Goal: Information Seeking & Learning: Check status

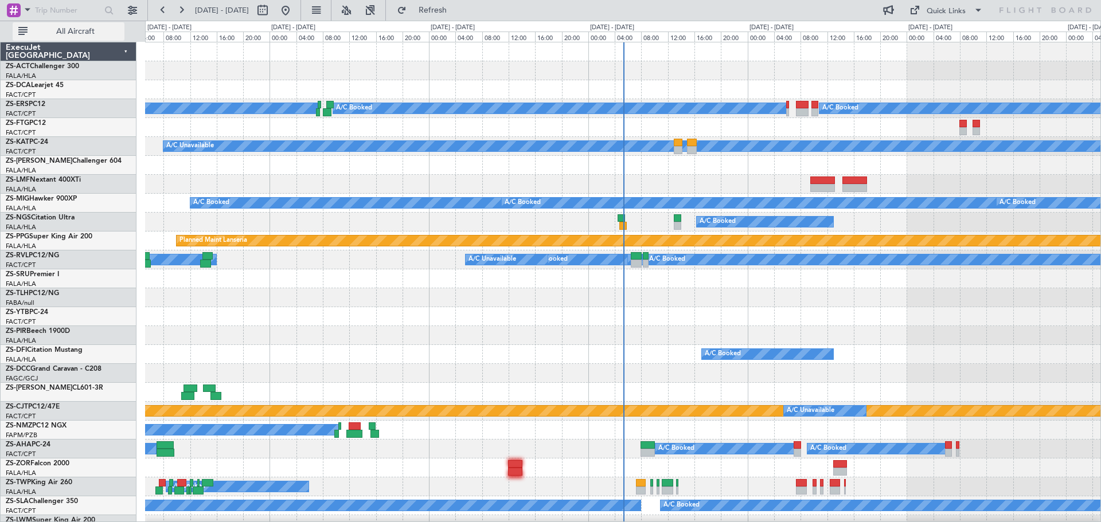
click at [85, 25] on button "All Aircraft" at bounding box center [69, 31] width 112 height 18
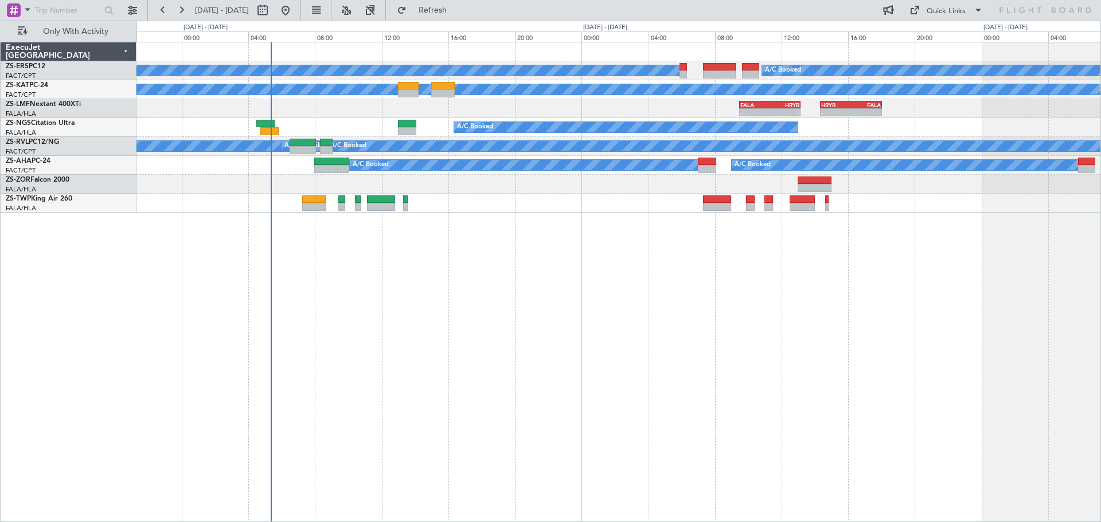
click at [435, 399] on div "A/C Booked A/C Booked A/C Unavailable - - FALA 09:30 Z HRYR 13:10 Z - - HRYR 14…" at bounding box center [618, 282] width 965 height 481
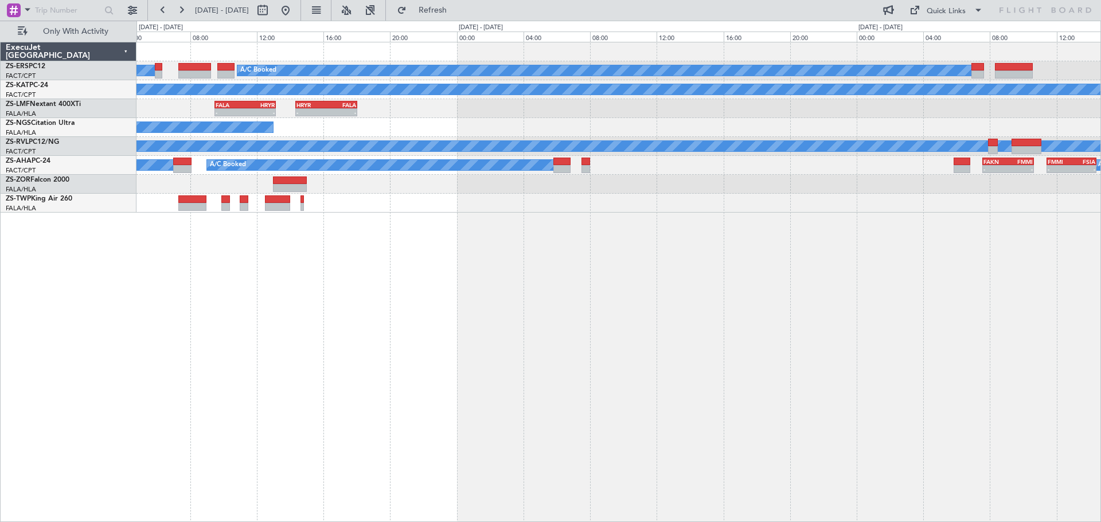
click at [232, 377] on div "A/C Booked A/C Booked A/C Unavailable - - FALA 09:30 Z HRYR 13:10 Z - - HRYR 14…" at bounding box center [618, 282] width 965 height 481
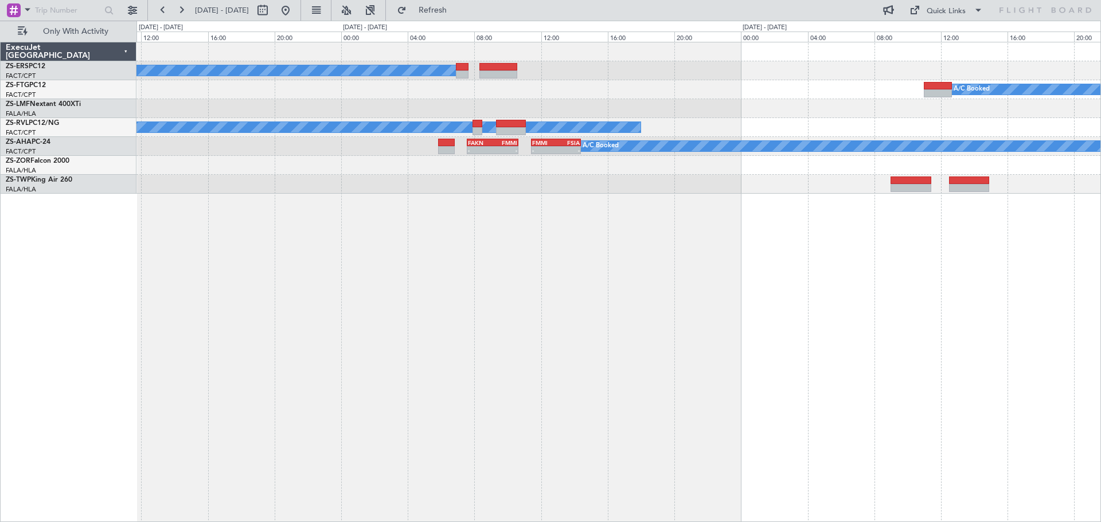
click at [632, 325] on div "A/C Booked A/C Booked A/C Unavailable A/C Booked - - FAKN 07:35 Z FMMI 10:40 Z …" at bounding box center [618, 282] width 965 height 481
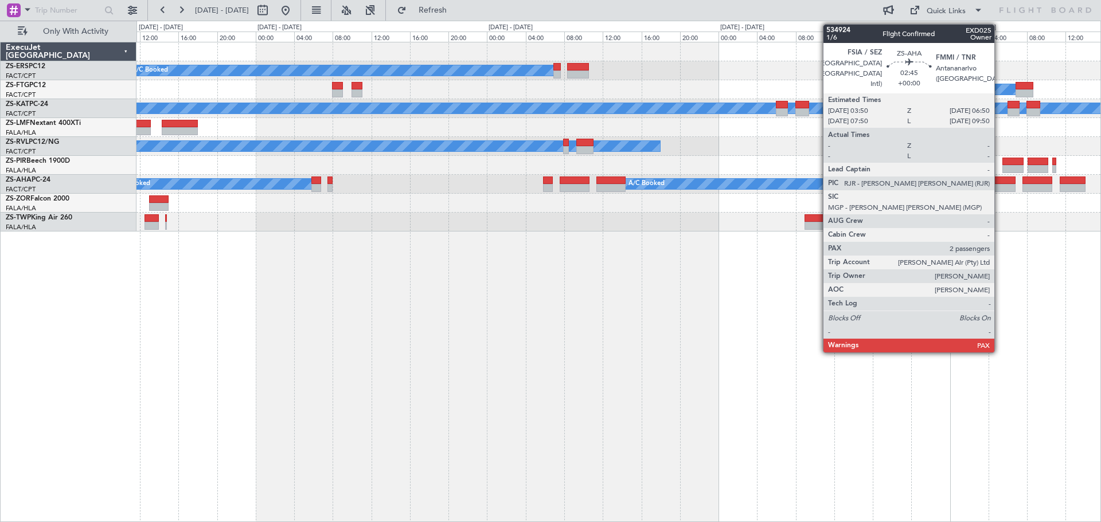
click at [999, 184] on div at bounding box center [1000, 188] width 29 height 8
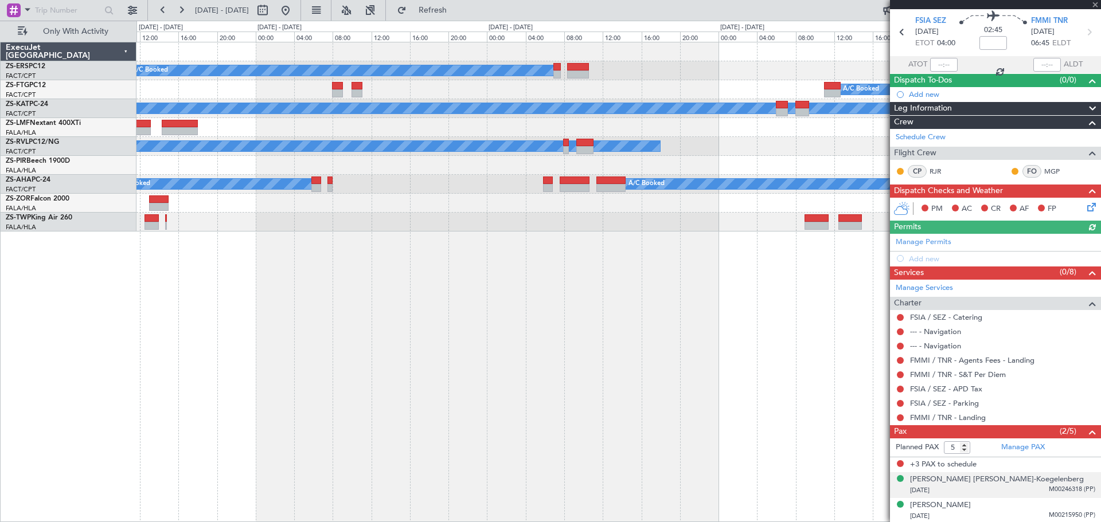
scroll to position [40, 0]
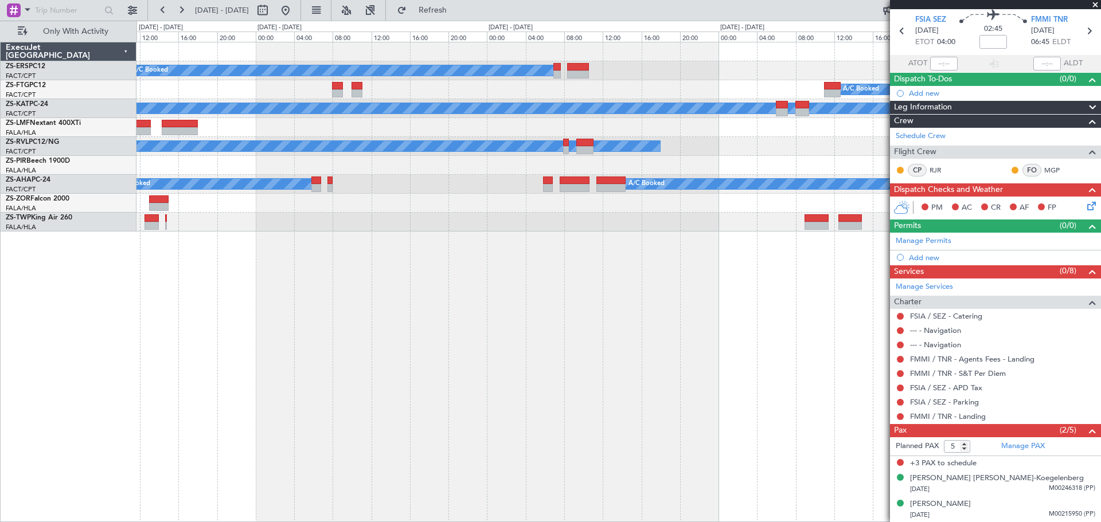
click at [1091, 5] on span at bounding box center [1095, 5] width 11 height 10
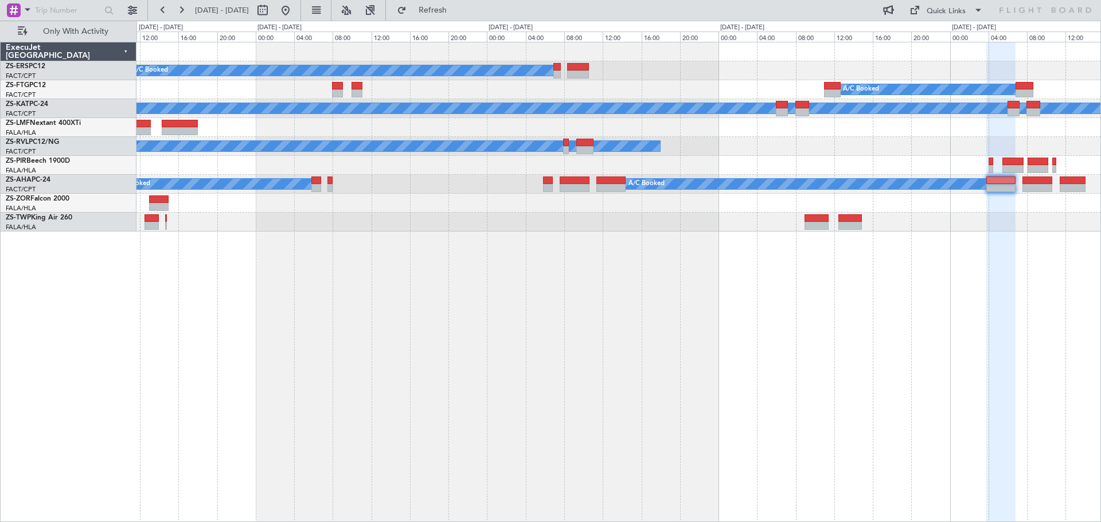
type input "0"
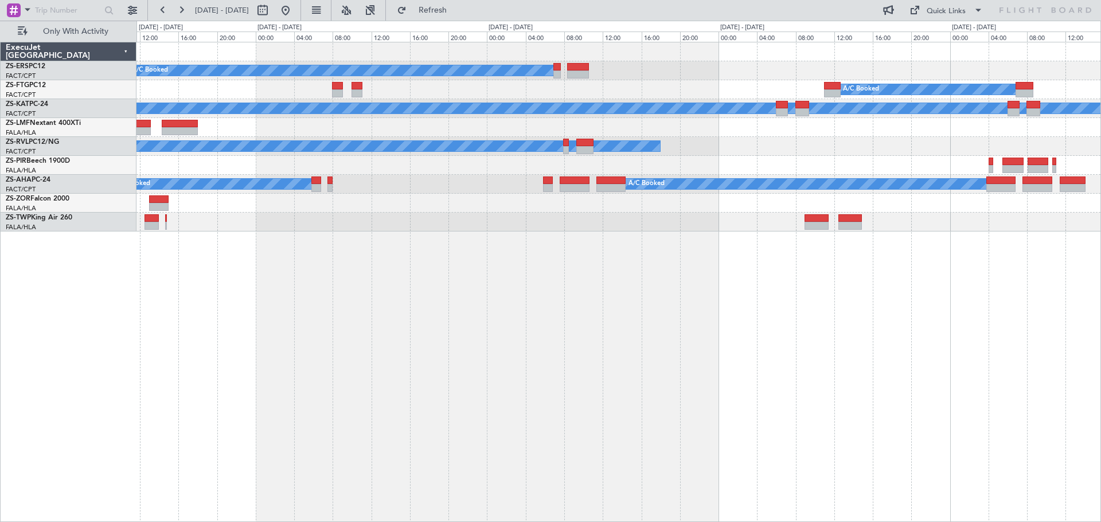
scroll to position [0, 0]
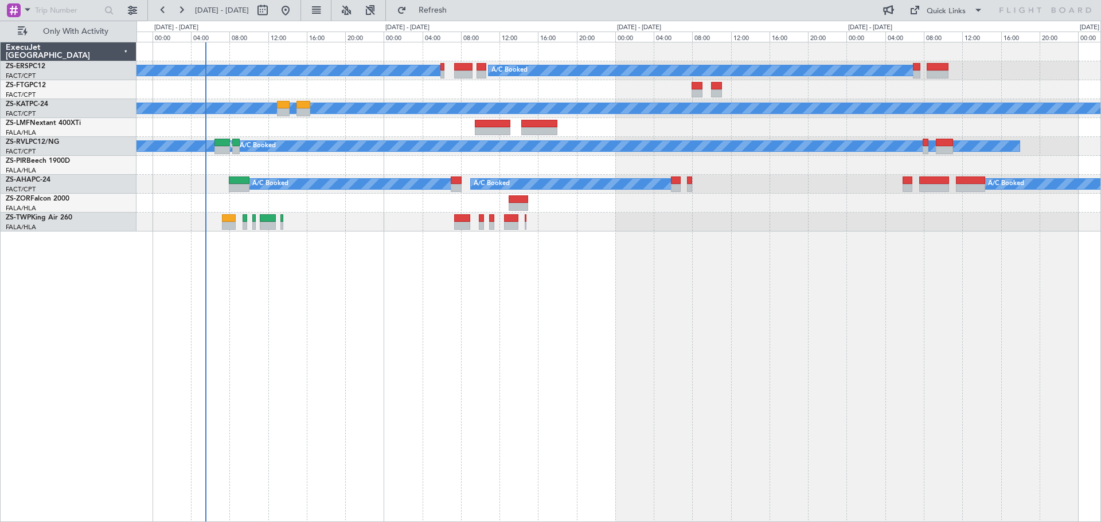
click at [752, 367] on div "A/C Booked A/C Booked A/C Booked A/C Unavailable A/C Unavailable A/C Booked A/C…" at bounding box center [618, 282] width 965 height 481
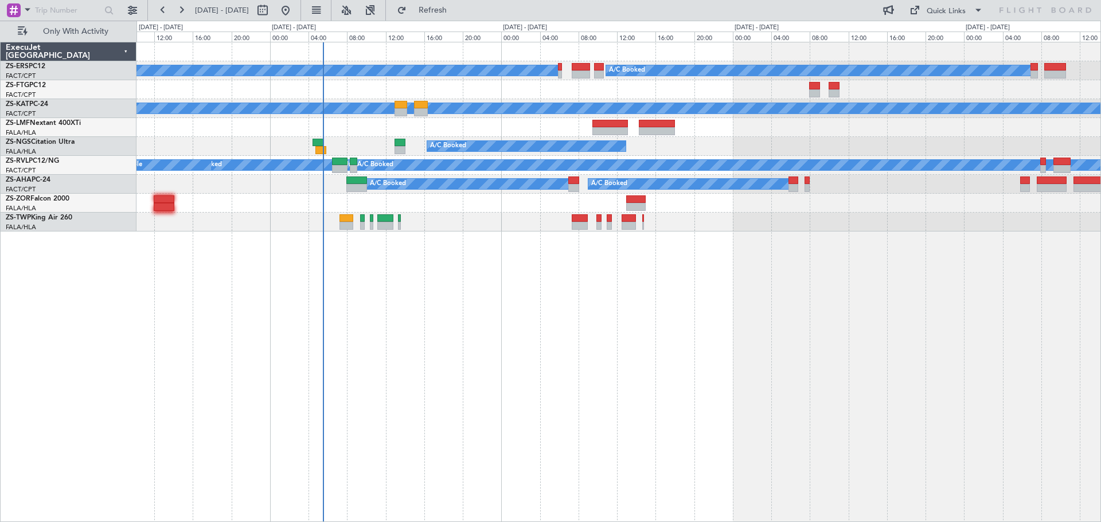
click at [575, 365] on div "A/C Booked A/C Booked A/C Booked A/C Unavailable A/C Booked A/C Unavailable A/C…" at bounding box center [618, 282] width 965 height 481
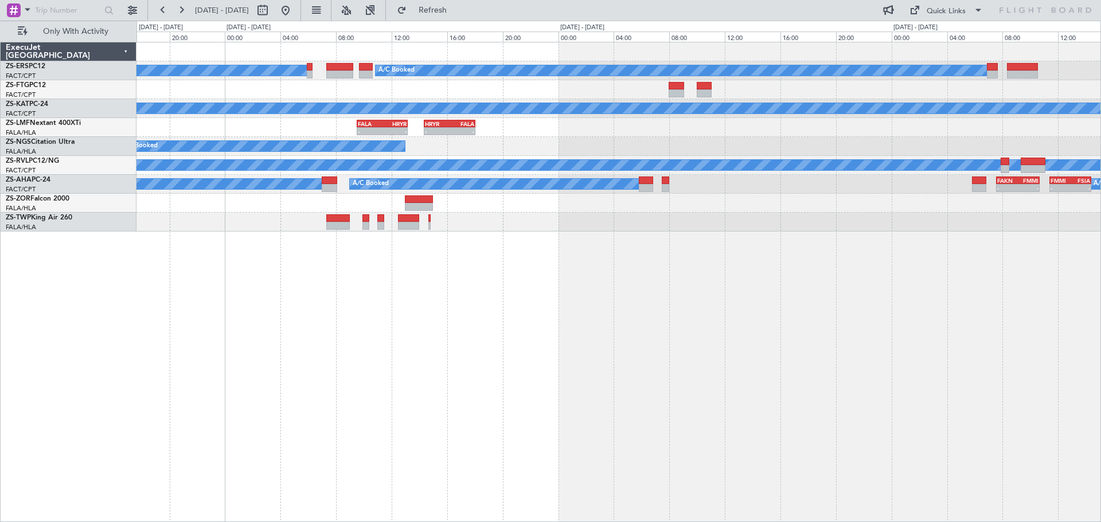
click at [702, 397] on div "A/C Booked A/C Booked A/C Unavailable - - FALA 09:30 Z HRYR 13:10 Z - - HRYR 14…" at bounding box center [618, 282] width 965 height 481
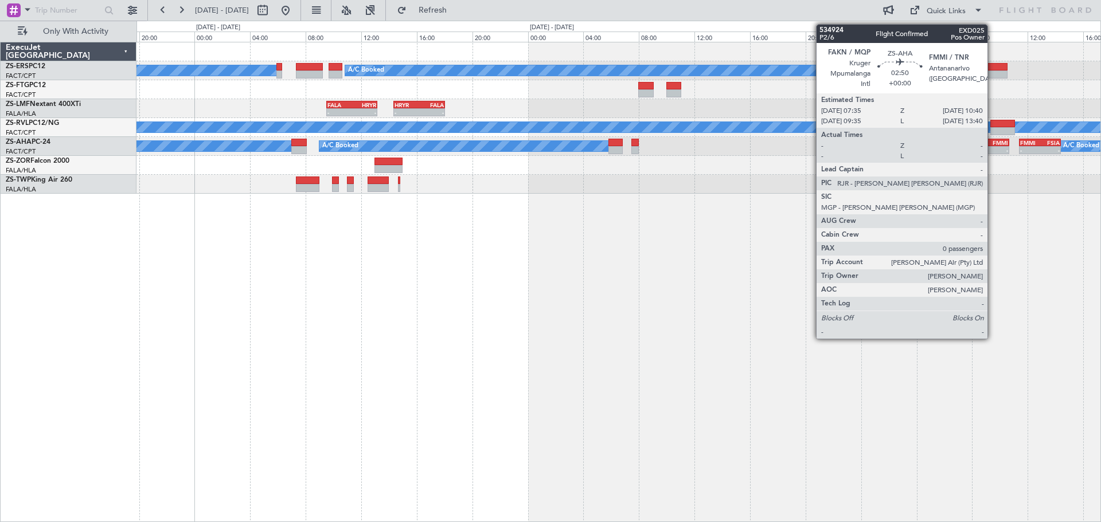
click at [993, 145] on div "FMMI" at bounding box center [997, 142] width 21 height 7
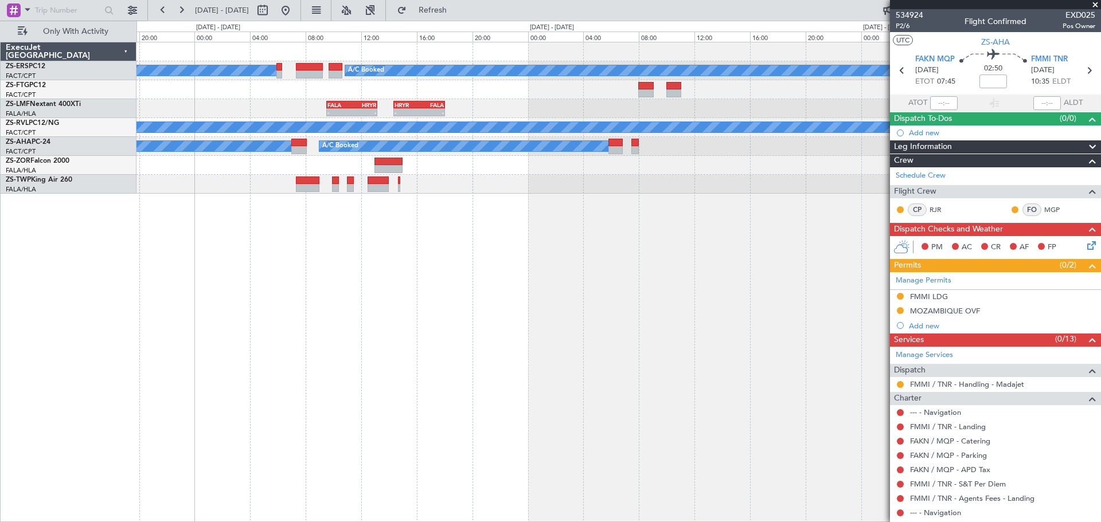
click at [1097, 6] on span at bounding box center [1095, 5] width 11 height 10
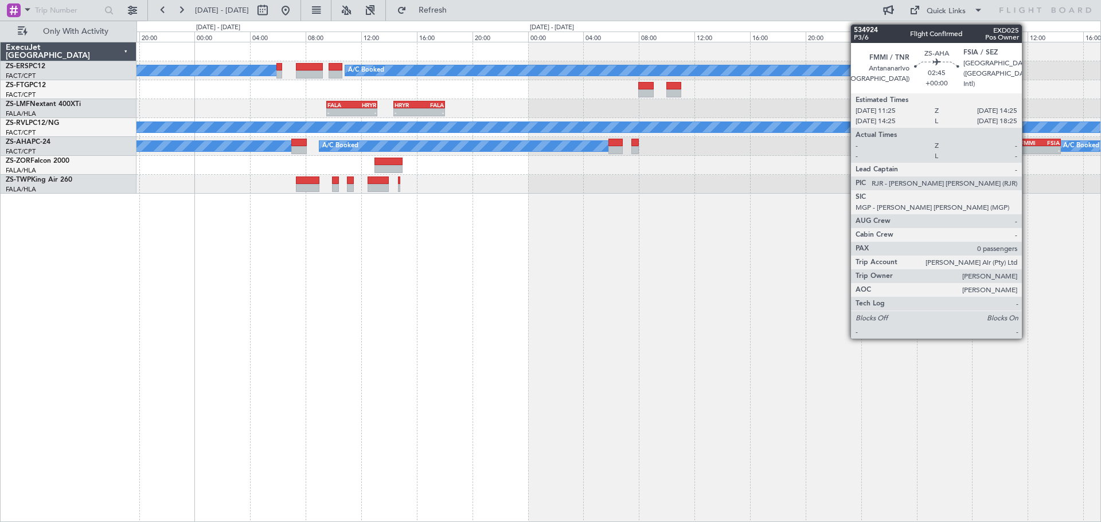
click at [1027, 146] on div "- -" at bounding box center [1040, 150] width 42 height 8
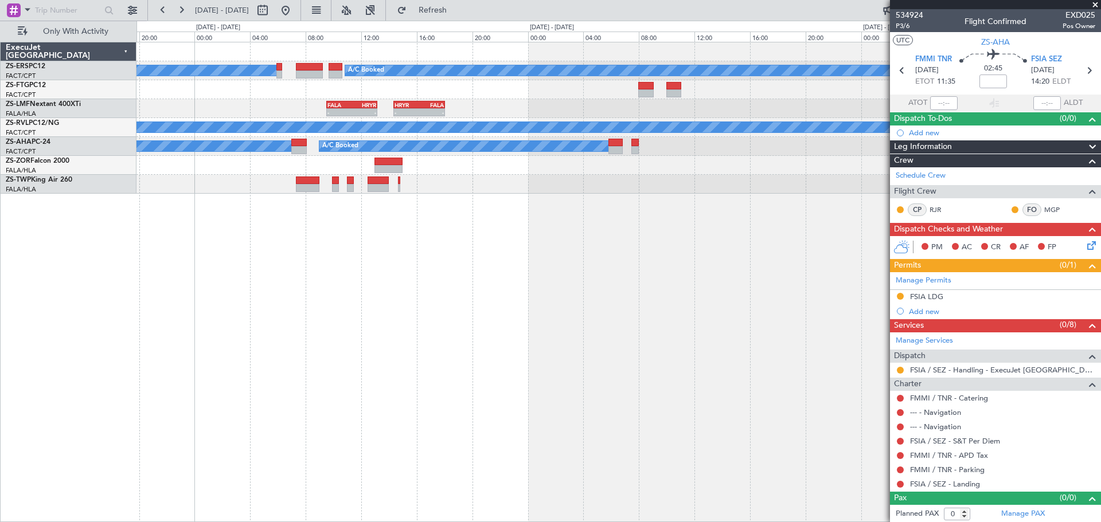
click at [1095, 4] on span at bounding box center [1095, 5] width 11 height 10
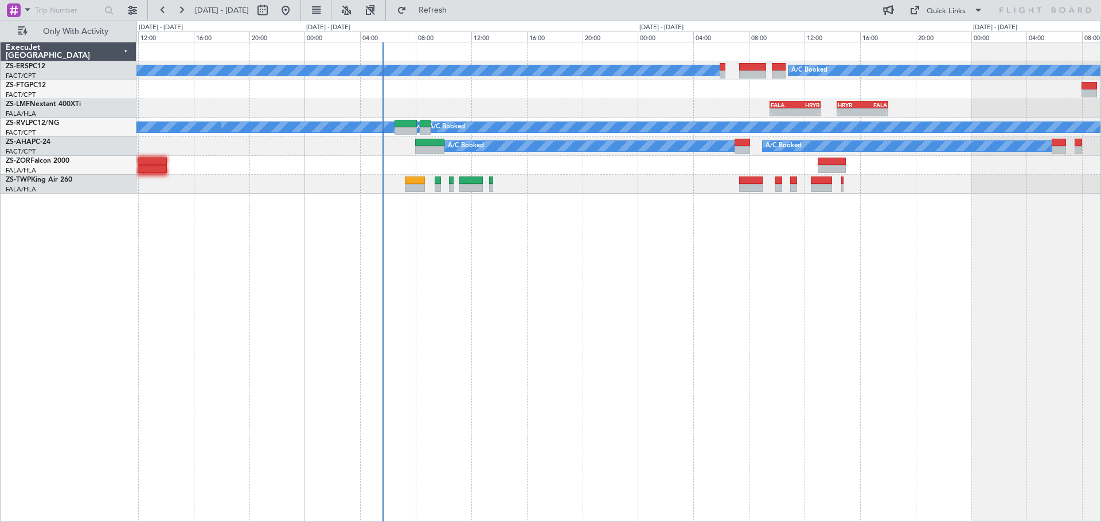
click at [747, 326] on div "A/C Booked A/C Booked - - FALA 09:30 Z HRYR 13:10 Z - - HRYR 14:20 Z FALA 18:02…" at bounding box center [618, 282] width 965 height 481
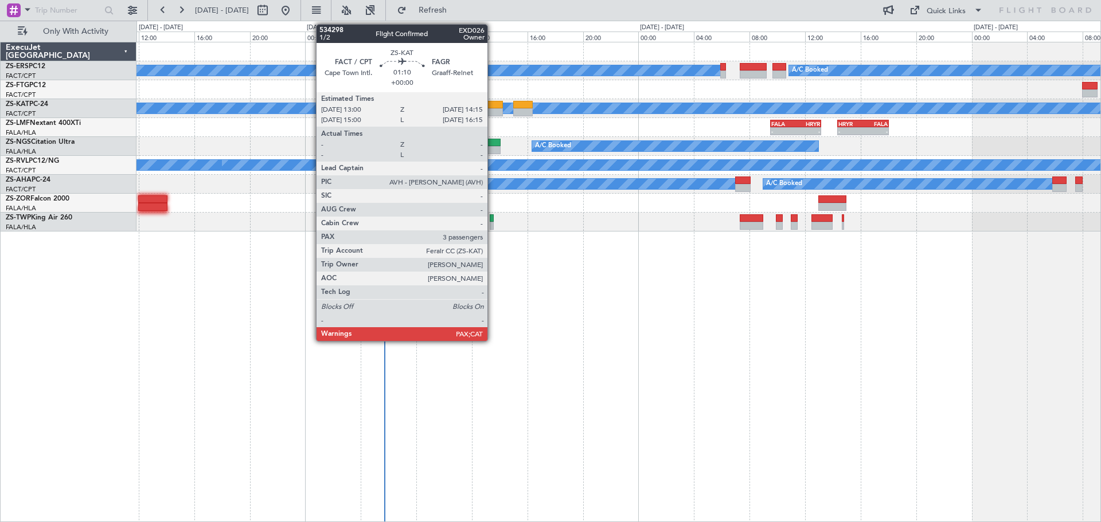
click at [493, 114] on div at bounding box center [494, 112] width 18 height 8
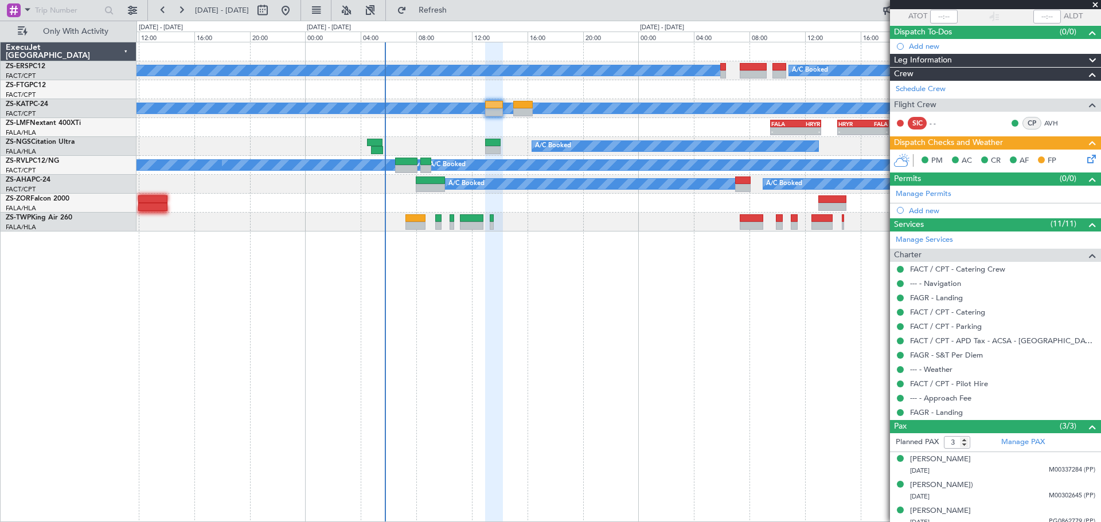
scroll to position [93, 0]
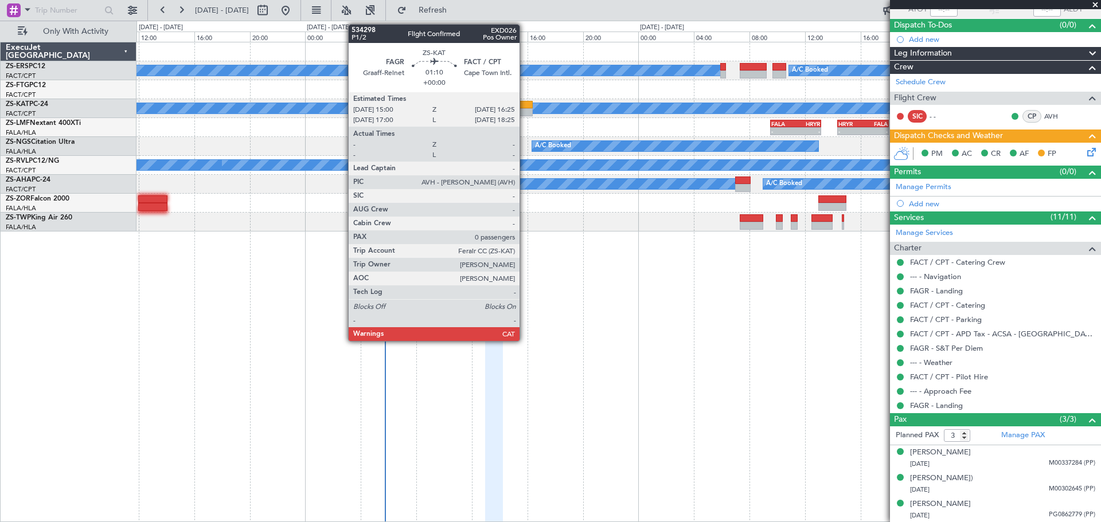
click at [525, 106] on div at bounding box center [523, 105] width 20 height 8
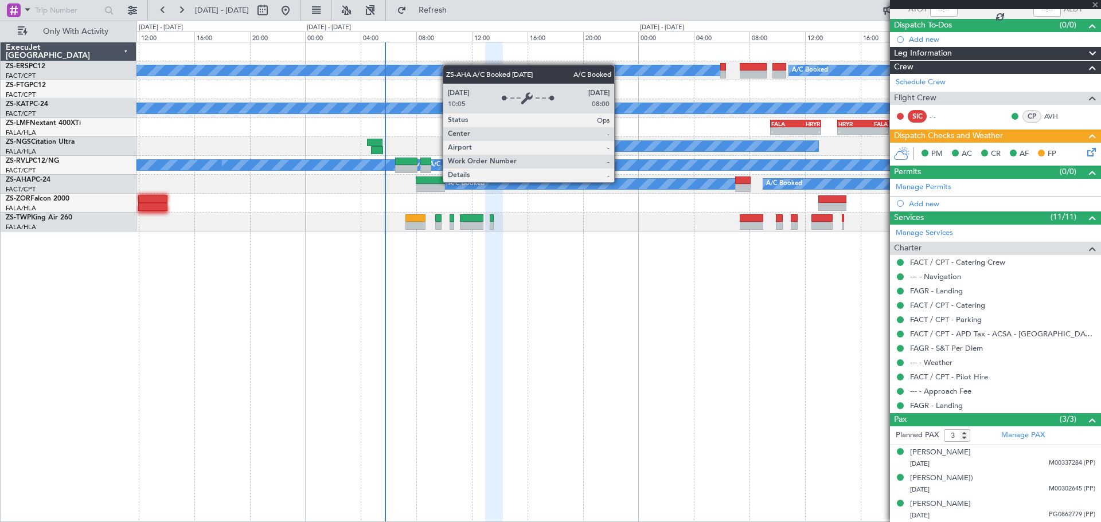
type input "0"
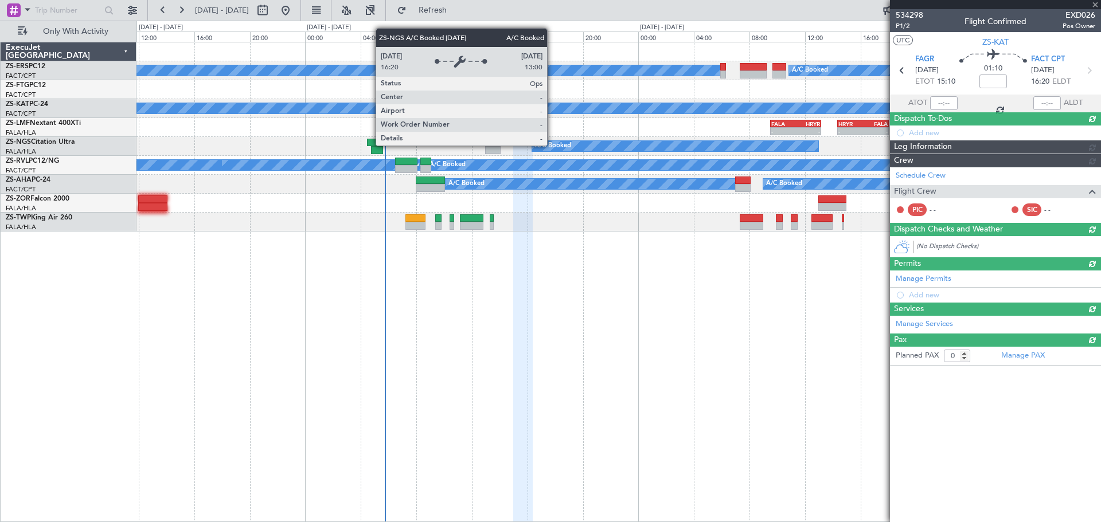
scroll to position [0, 0]
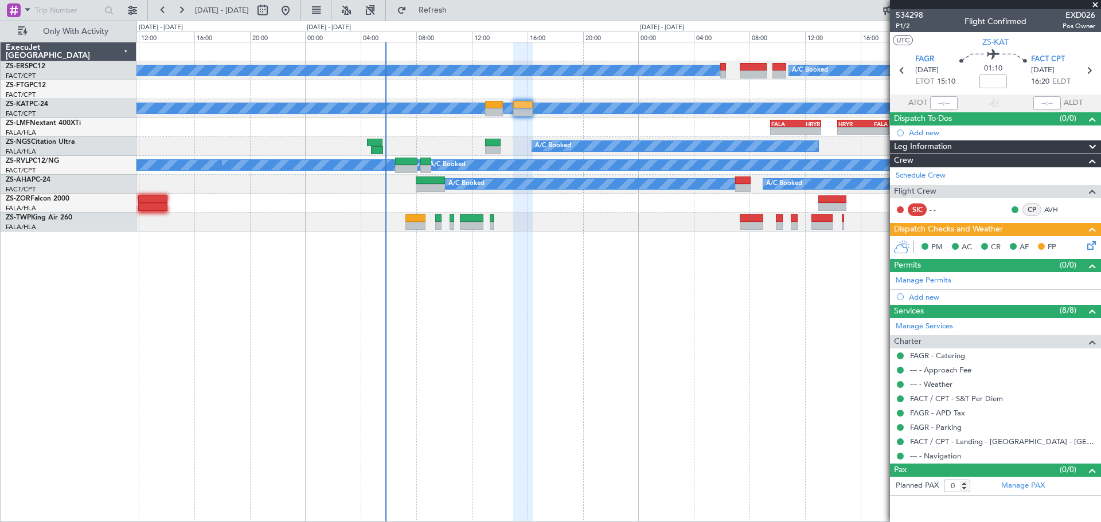
click at [1095, 4] on span at bounding box center [1095, 5] width 11 height 10
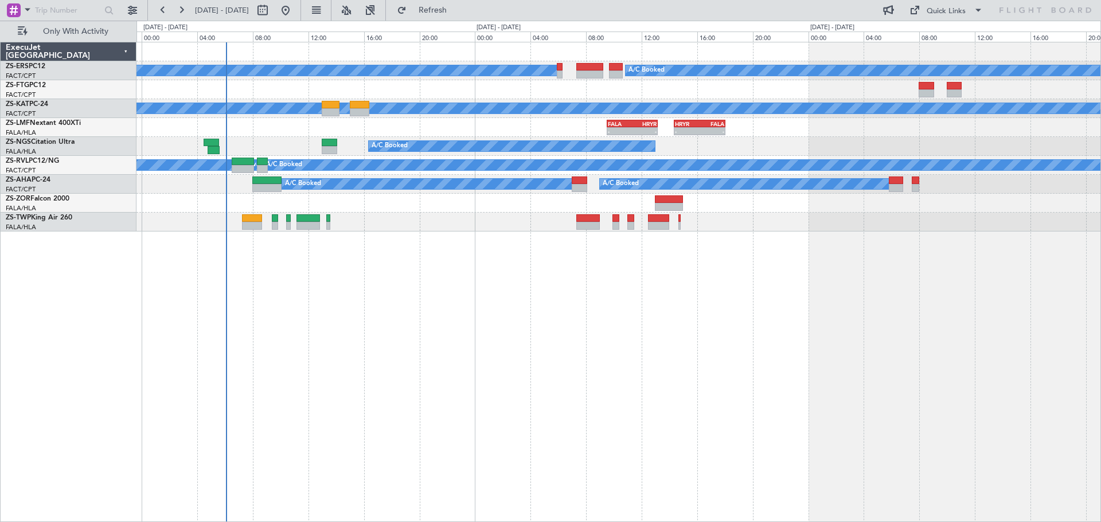
click at [438, 287] on div "A/C Booked A/C Booked A/C Unavailable - - FALA 09:30 Z HRYR 13:10 Z - - HRYR 14…" at bounding box center [618, 282] width 965 height 481
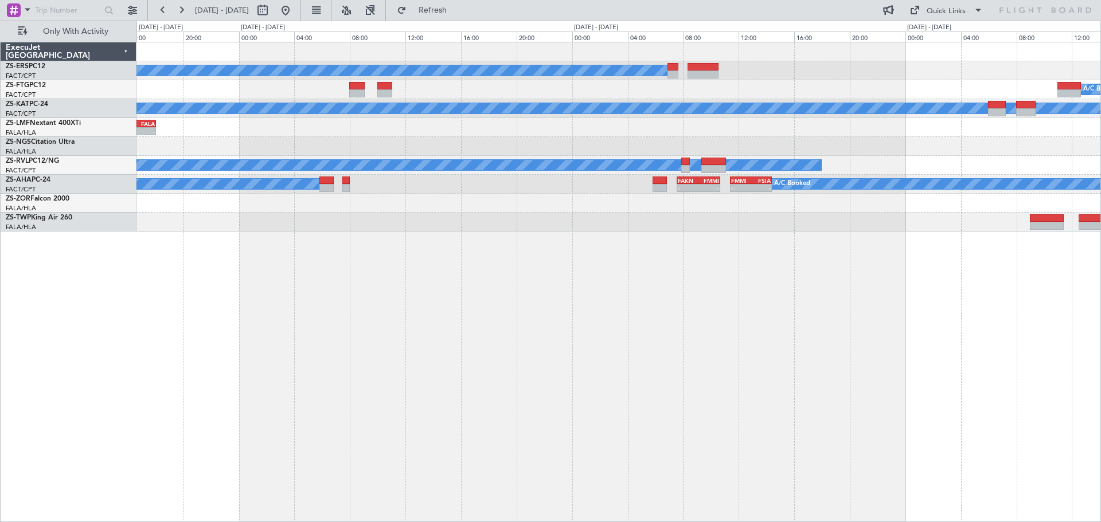
click at [183, 416] on div "A/C Booked A/C Booked A/C Booked A/C Unavailable - - HRYR 14:20 Z FALA 18:02 Z …" at bounding box center [618, 282] width 965 height 481
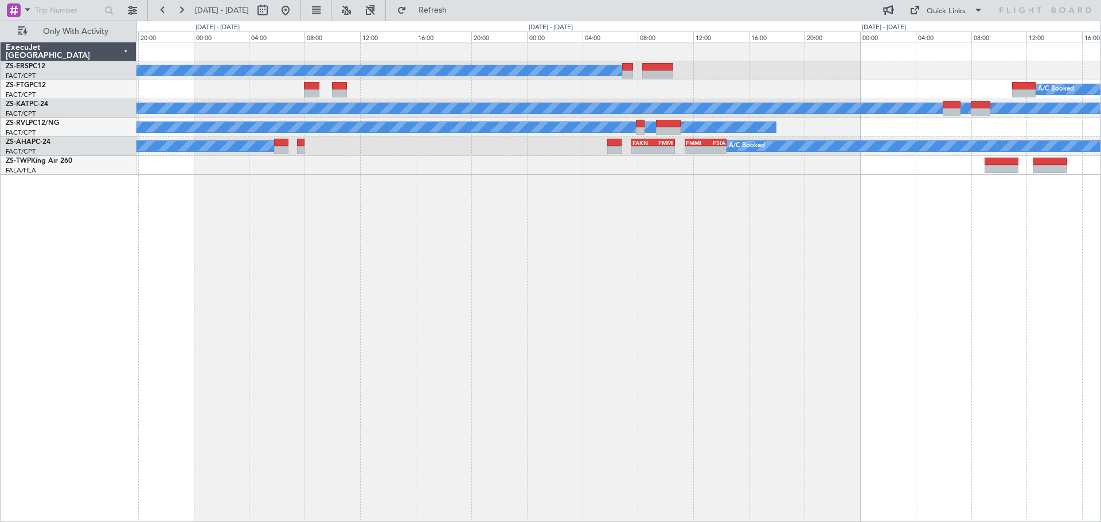
click at [394, 264] on div "A/C Booked A/C Booked A/C Booked A/C Unavailable A/C Unavailable A/C Booked A/C…" at bounding box center [618, 282] width 965 height 481
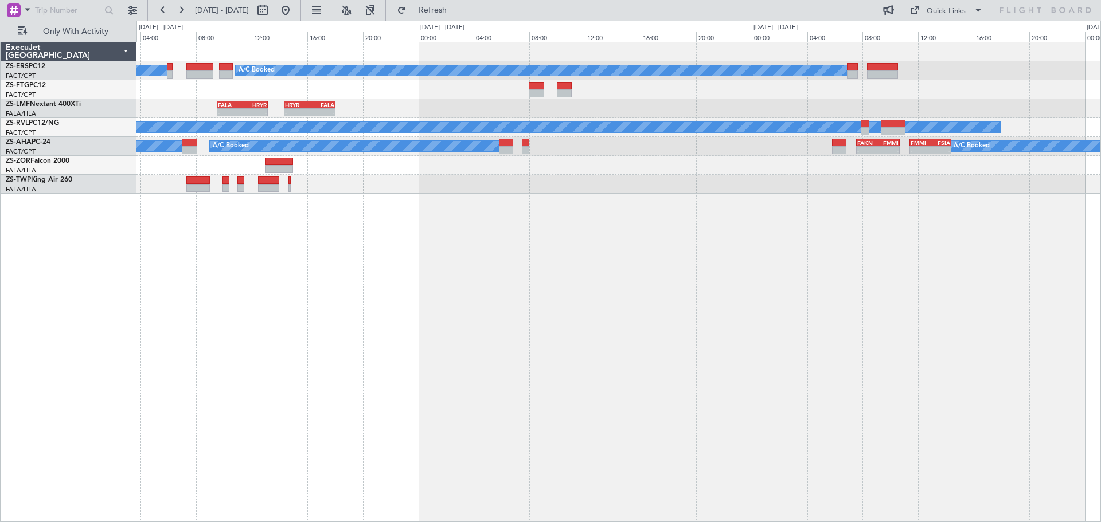
click at [565, 381] on div "A/C Booked A/C Booked A/C Booked - - FALA 09:30 Z HRYR 13:10 Z - - HRYR 14:20 Z…" at bounding box center [618, 282] width 965 height 481
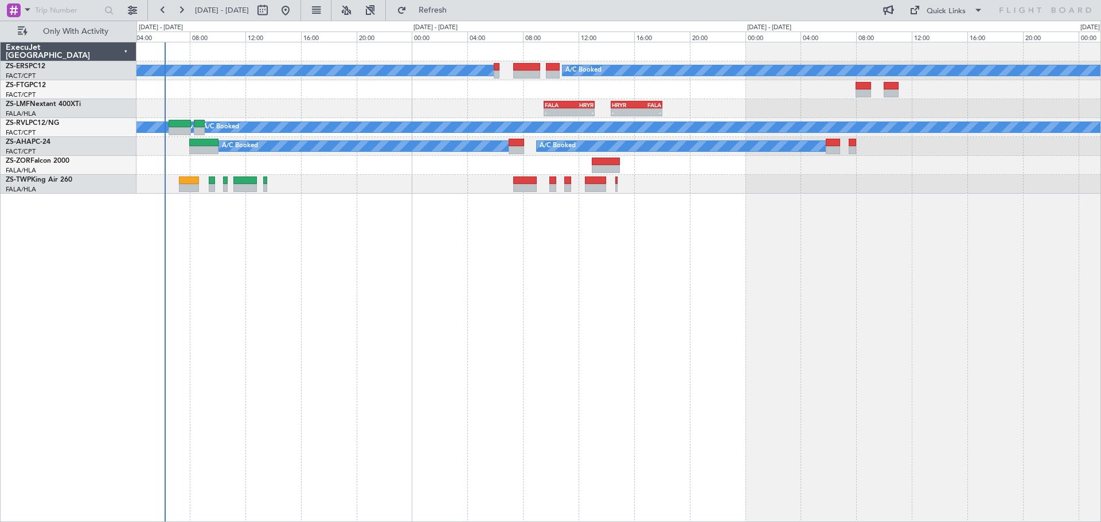
click at [610, 388] on div "A/C Booked A/C Booked - - FALA 09:30 Z HRYR 13:10 Z - - HRYR 14:20 Z FALA 18:02…" at bounding box center [618, 282] width 965 height 481
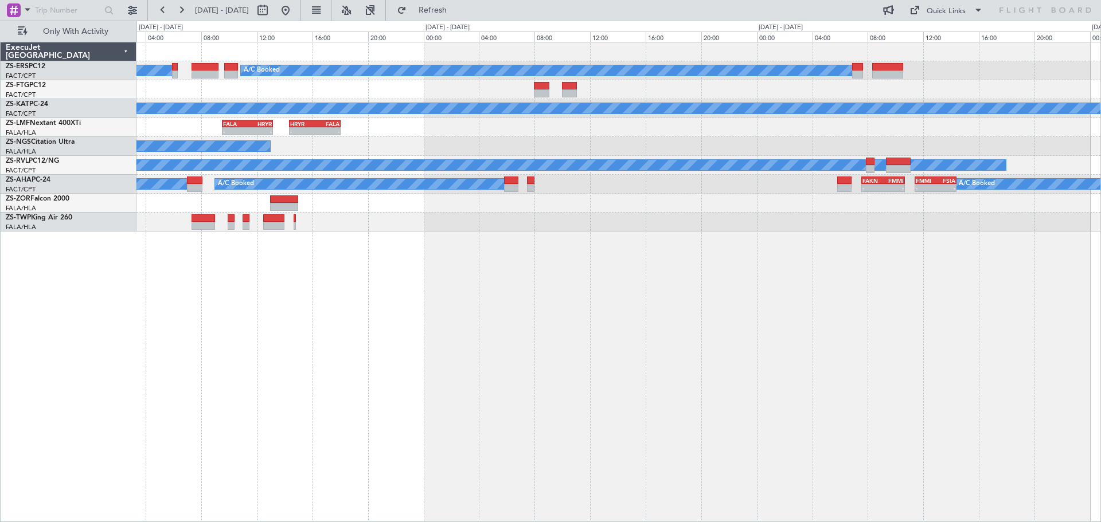
click at [466, 418] on div "A/C Booked A/C Booked A/C Booked A/C Unavailable - - FALA 09:30 Z HRYR 13:10 Z …" at bounding box center [618, 282] width 965 height 481
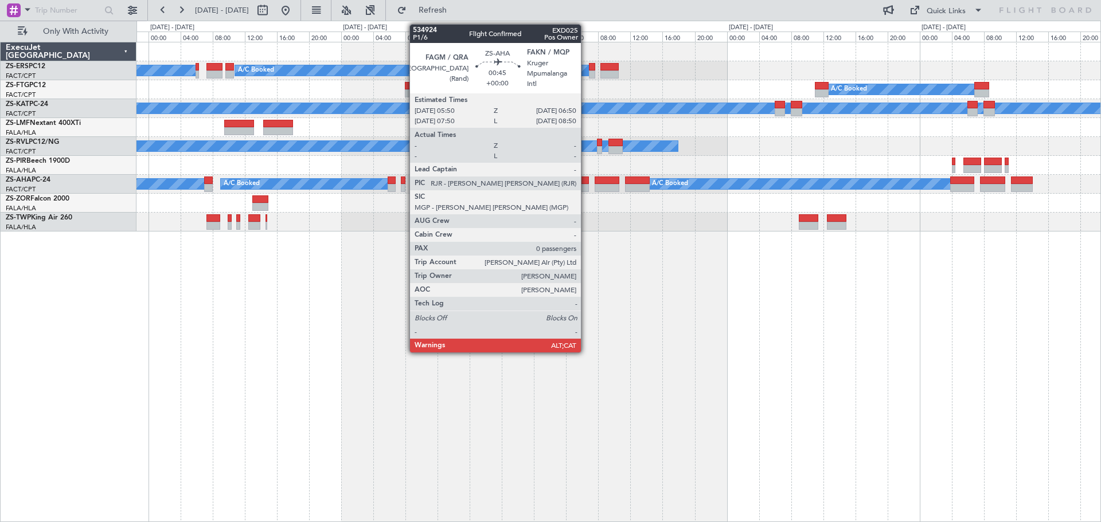
click at [586, 181] on div at bounding box center [584, 181] width 9 height 8
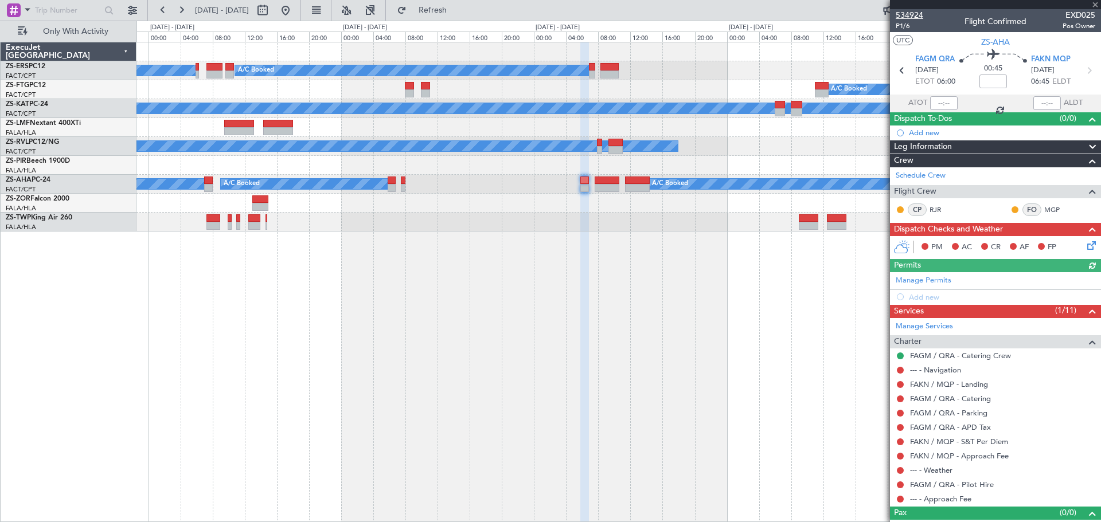
click at [913, 13] on span "534924" at bounding box center [910, 15] width 28 height 12
click at [1099, 1] on span at bounding box center [1095, 5] width 11 height 10
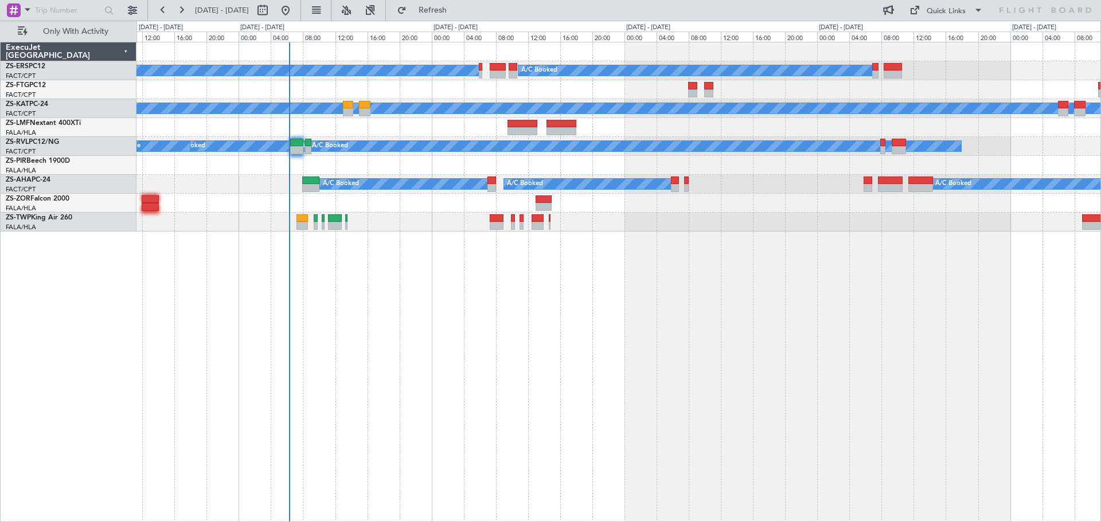
click at [564, 420] on div "A/C Booked A/C Booked A/C Booked A/C Booked A/C Unavailable A/C Unavailable A/C…" at bounding box center [618, 282] width 965 height 481
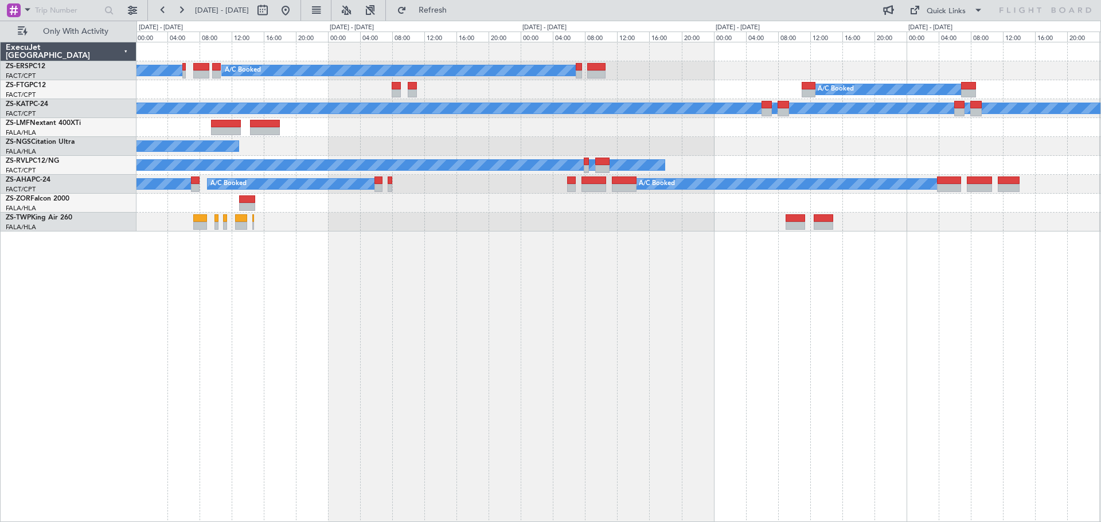
click at [581, 304] on div "A/C Booked A/C Booked A/C Booked A/C Booked A/C Unavailable A/C Booked A/C Unav…" at bounding box center [618, 282] width 965 height 481
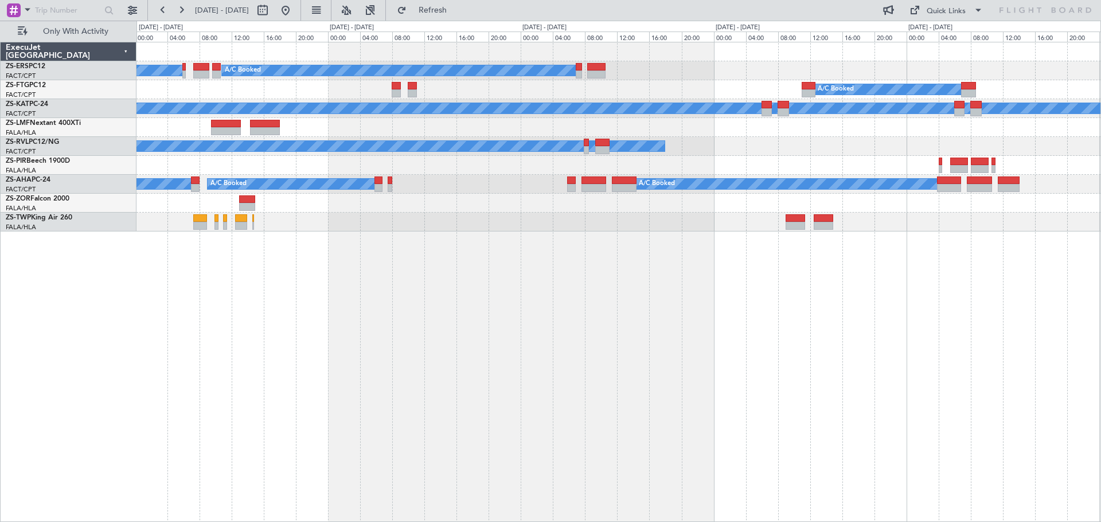
click at [837, 329] on div "A/C Booked A/C Booked A/C Booked A/C Booked A/C Unavailable A/C Unavailable A/C…" at bounding box center [618, 282] width 965 height 481
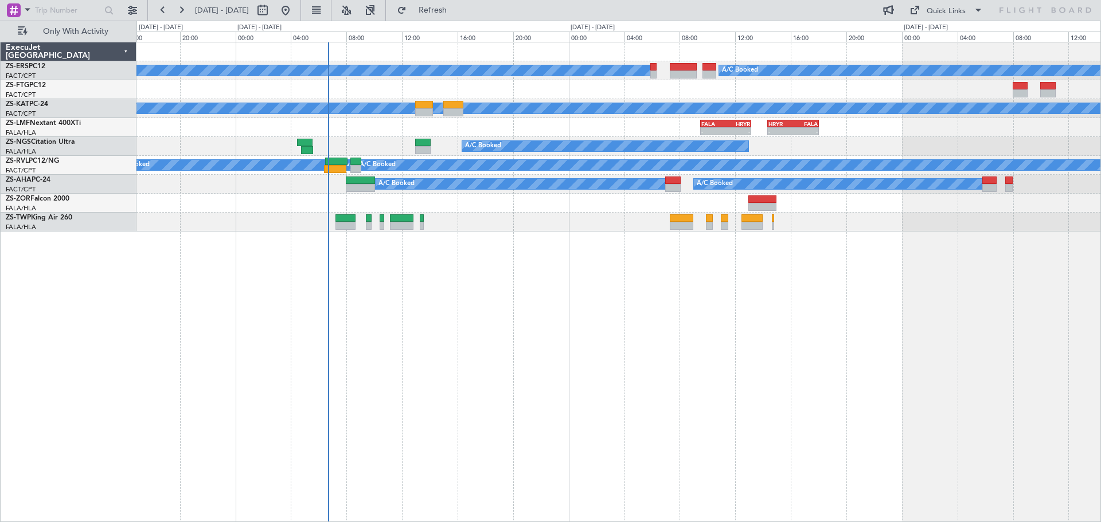
drag, startPoint x: 471, startPoint y: 6, endPoint x: 530, endPoint y: 322, distance: 321.5
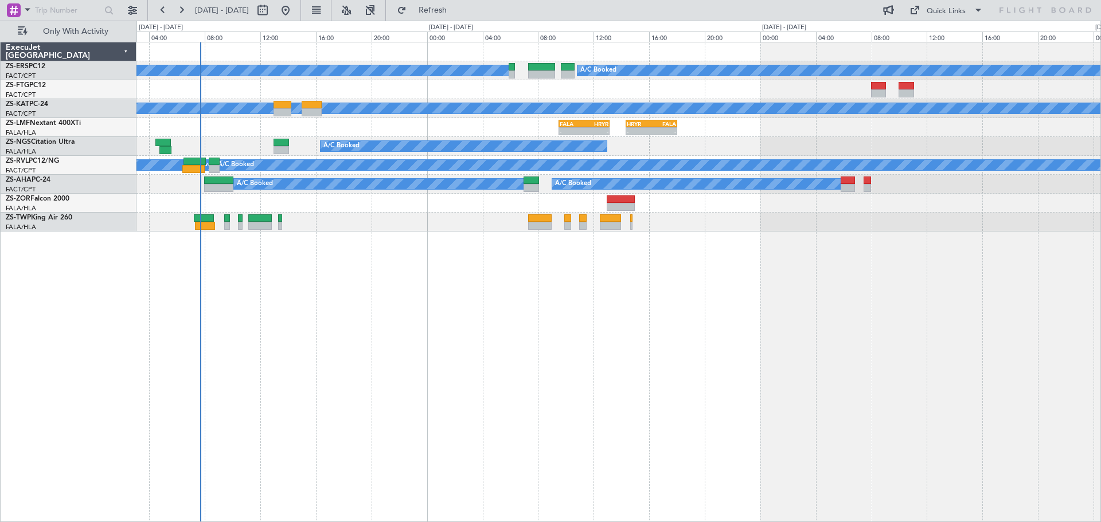
click at [472, 368] on div "A/C Booked A/C Booked A/C Unavailable - - FALA 09:30 Z HRYR 13:10 Z - - HRYR 14…" at bounding box center [618, 282] width 965 height 481
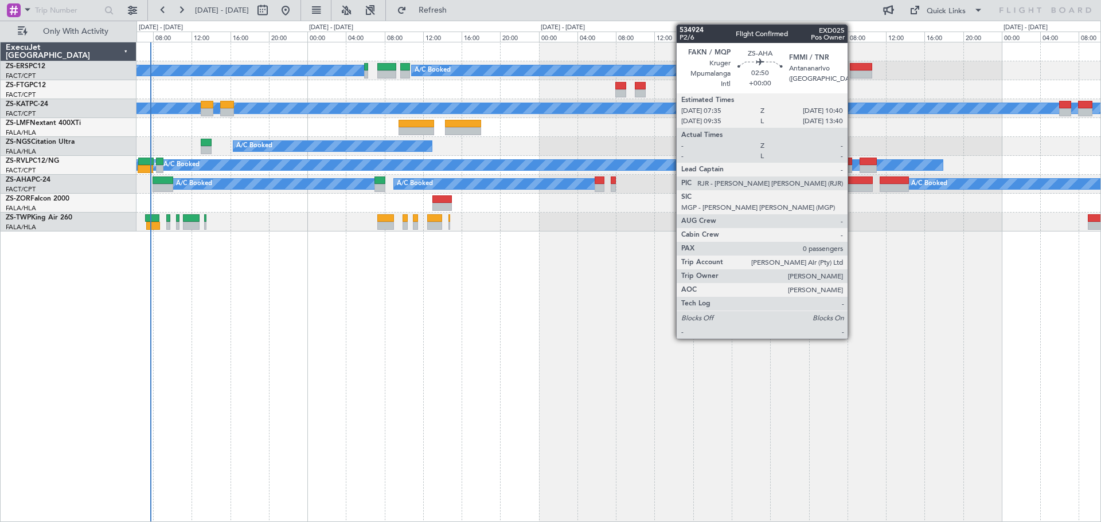
click at [854, 189] on div at bounding box center [858, 188] width 30 height 8
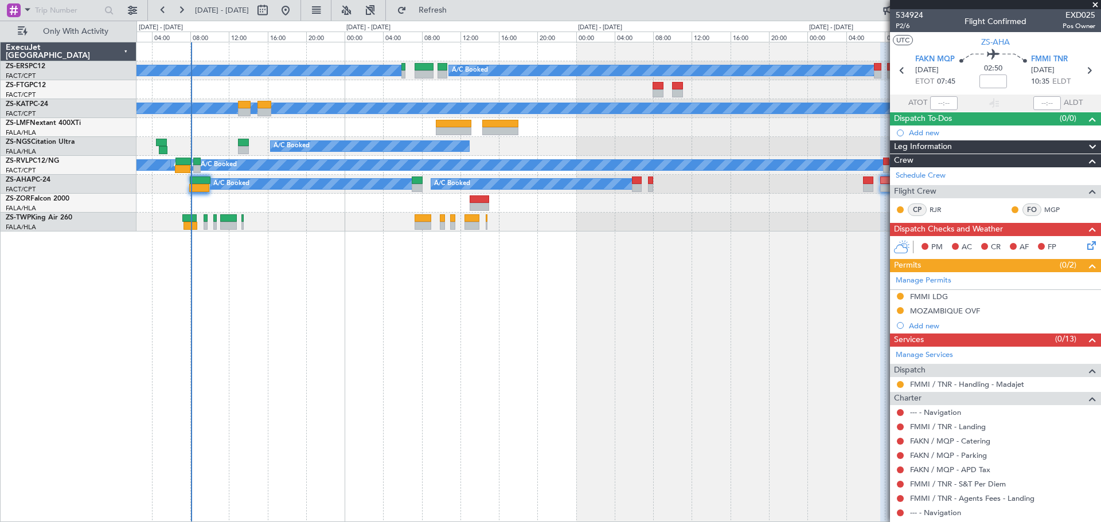
click at [322, 365] on div "A/C Booked A/C Booked A/C Booked A/C Unavailable A/C Booked A/C Booked A/C Book…" at bounding box center [618, 282] width 965 height 481
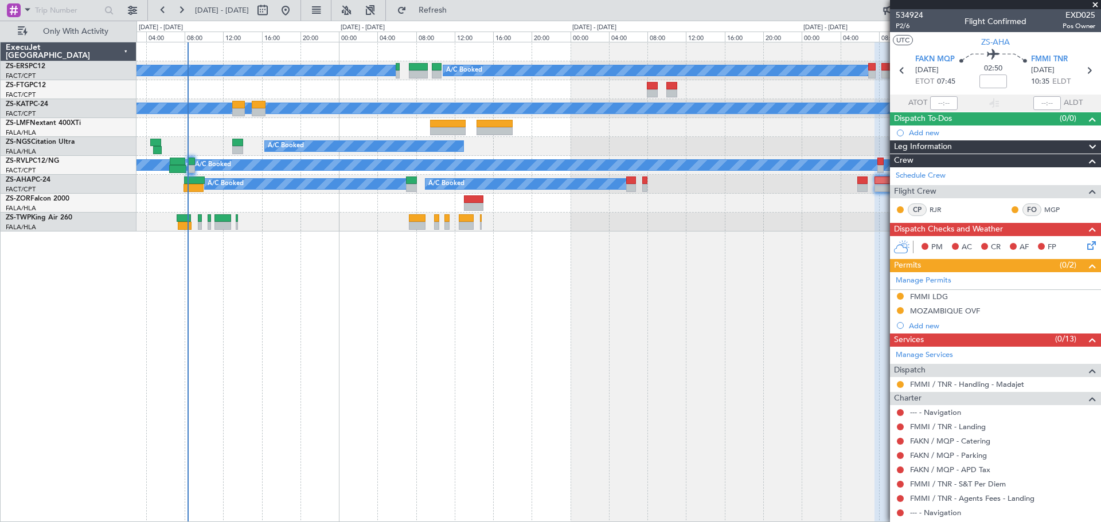
click at [1096, 6] on div at bounding box center [995, 4] width 211 height 9
click at [1097, 4] on span at bounding box center [1095, 5] width 11 height 10
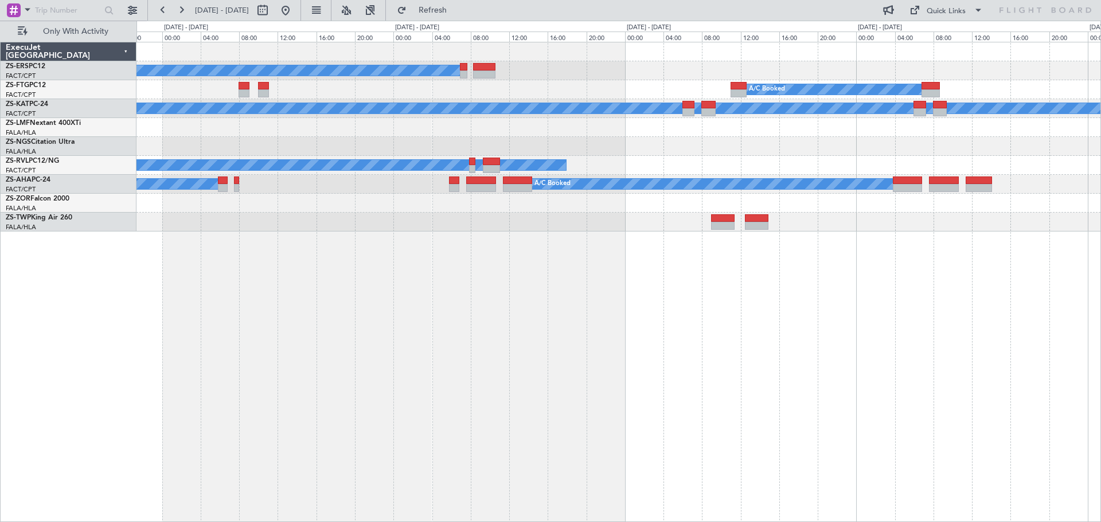
click at [475, 324] on div "A/C Booked A/C Booked A/C Booked A/C Booked A/C Unavailable A/C Booked A/C Unav…" at bounding box center [618, 282] width 965 height 481
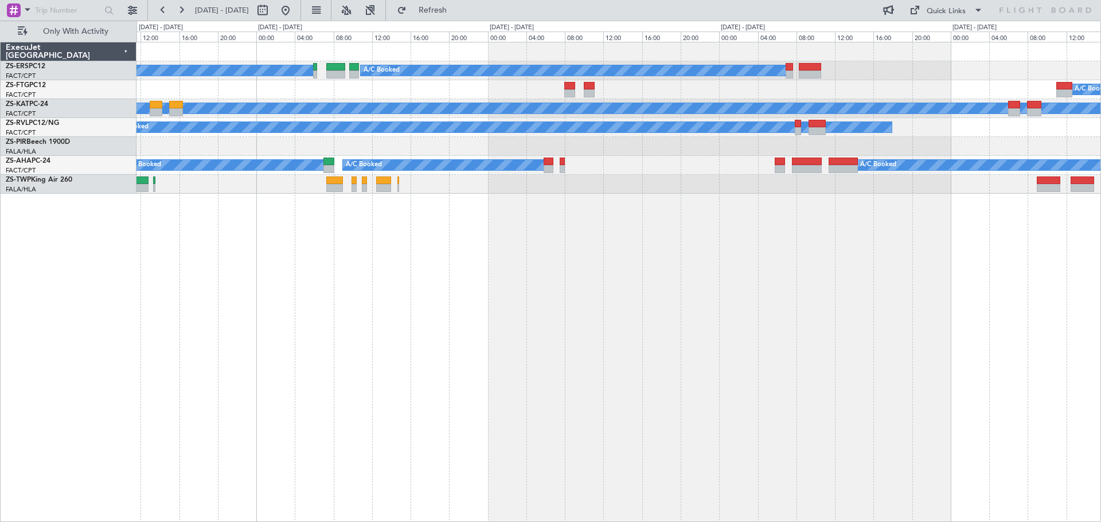
click at [648, 362] on div "A/C Booked A/C Booked A/C Booked A/C Unavailable A/C Unavailable A/C Booked A/C…" at bounding box center [618, 282] width 965 height 481
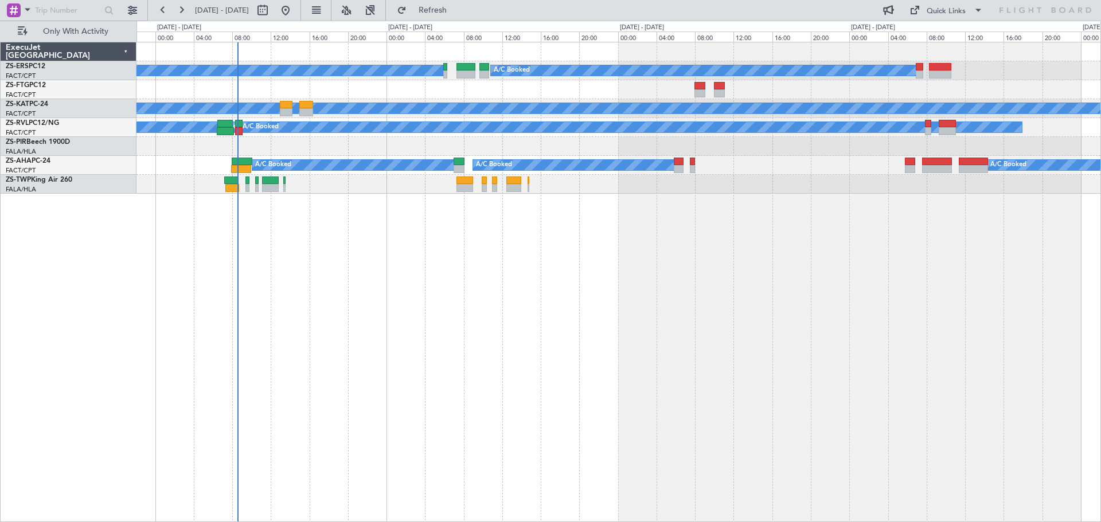
click at [876, 361] on div "A/C Booked A/C Booked A/C Booked A/C Unavailable A/C Unavailable A/C Booked A/C…" at bounding box center [618, 282] width 965 height 481
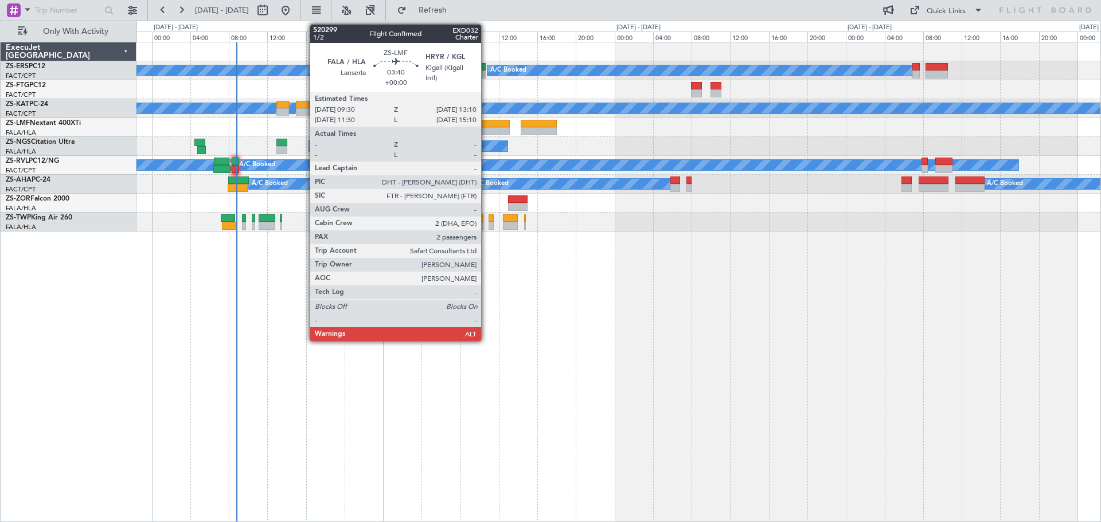
click at [486, 131] on div at bounding box center [492, 131] width 36 height 8
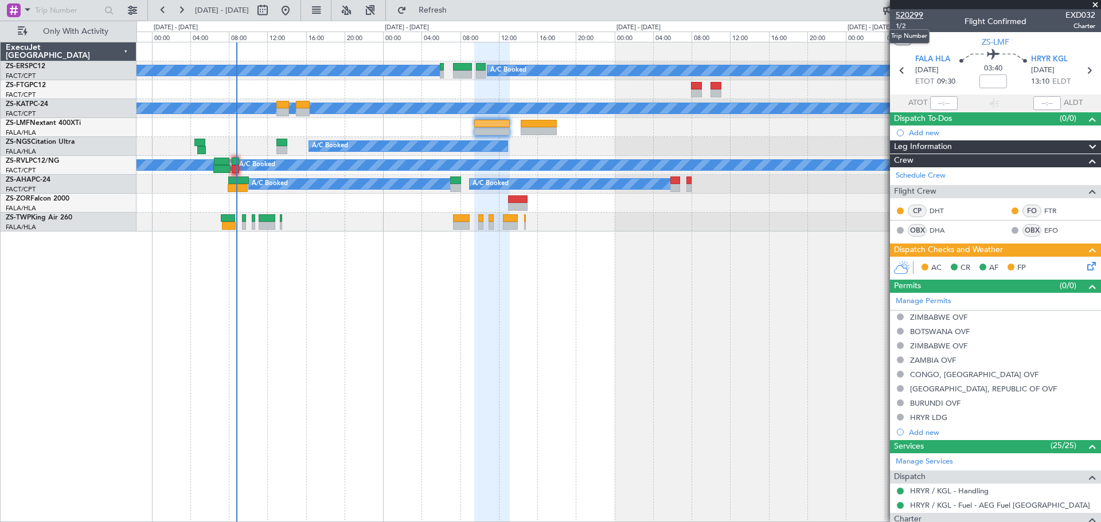
click at [913, 14] on span "520299" at bounding box center [910, 15] width 28 height 12
